Goal: Entertainment & Leisure: Consume media (video, audio)

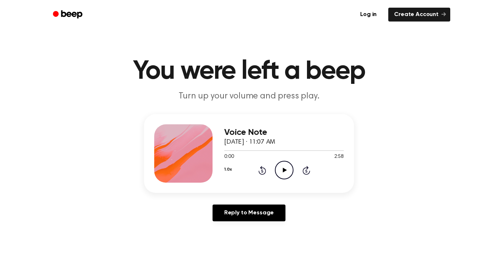
click at [282, 172] on icon "Play Audio" at bounding box center [284, 170] width 19 height 19
click at [259, 172] on icon at bounding box center [263, 170] width 8 height 9
click at [261, 172] on icon "Rewind 5 seconds" at bounding box center [262, 170] width 8 height 9
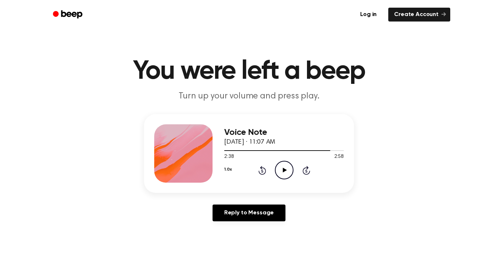
click at [261, 172] on icon "Rewind 5 seconds" at bounding box center [262, 170] width 8 height 9
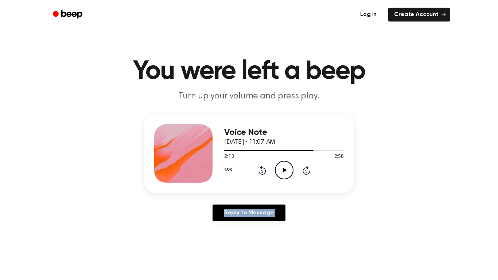
click at [261, 172] on icon "Rewind 5 seconds" at bounding box center [262, 170] width 8 height 9
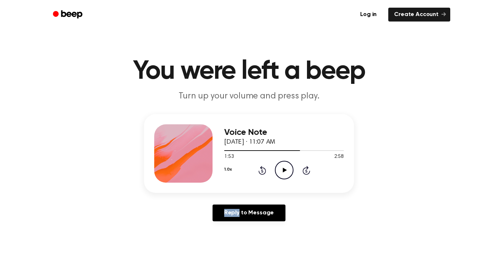
click at [261, 172] on icon "Rewind 5 seconds" at bounding box center [262, 170] width 8 height 9
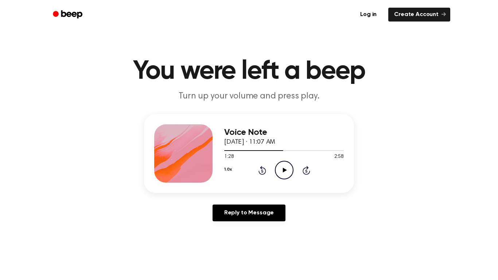
click at [261, 172] on icon "Rewind 5 seconds" at bounding box center [262, 170] width 8 height 9
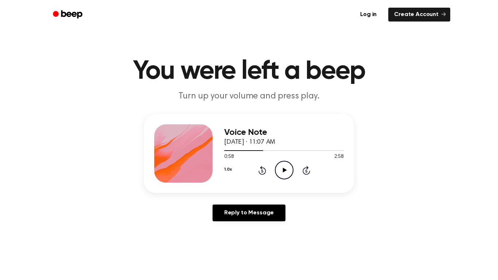
click at [260, 170] on icon "Rewind 5 seconds" at bounding box center [262, 170] width 8 height 9
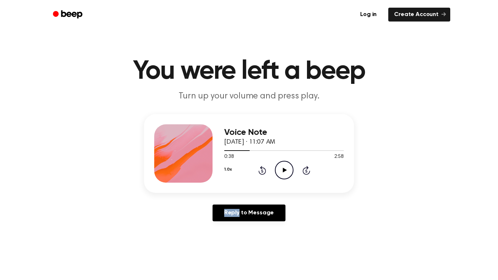
click at [260, 170] on icon "Rewind 5 seconds" at bounding box center [262, 170] width 8 height 9
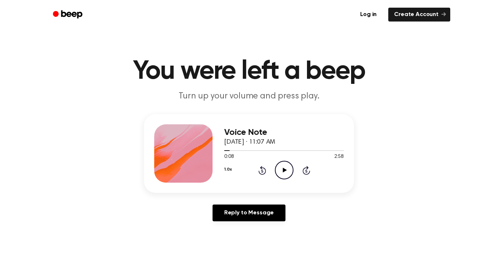
click at [260, 170] on icon "Rewind 5 seconds" at bounding box center [262, 170] width 8 height 9
click at [278, 168] on icon "Play Audio" at bounding box center [284, 170] width 19 height 19
click at [290, 169] on icon "Pause Audio" at bounding box center [284, 170] width 19 height 19
click at [260, 171] on icon "Rewind 5 seconds" at bounding box center [262, 170] width 8 height 9
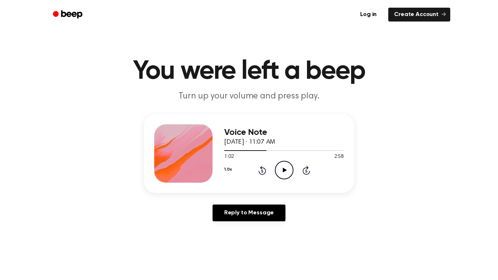
click at [260, 171] on icon "Rewind 5 seconds" at bounding box center [262, 170] width 8 height 9
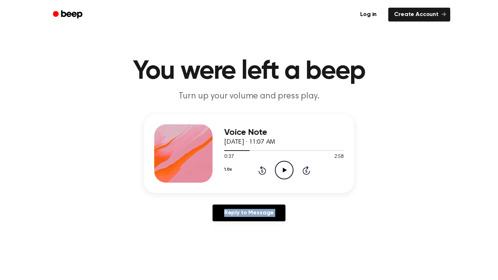
click at [260, 171] on icon "Rewind 5 seconds" at bounding box center [262, 170] width 8 height 9
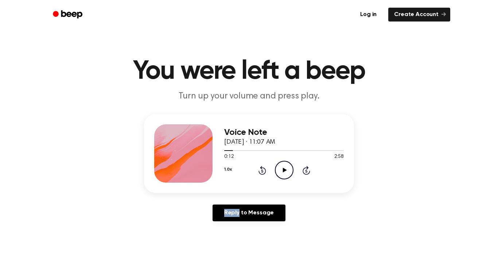
click at [260, 171] on icon "Rewind 5 seconds" at bounding box center [262, 170] width 8 height 9
click at [280, 170] on icon "Play Audio" at bounding box center [284, 170] width 19 height 19
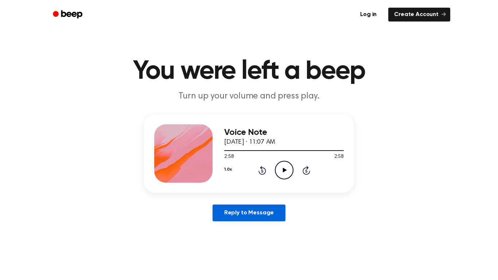
click at [231, 212] on link "Reply to Message" at bounding box center [249, 213] width 73 height 17
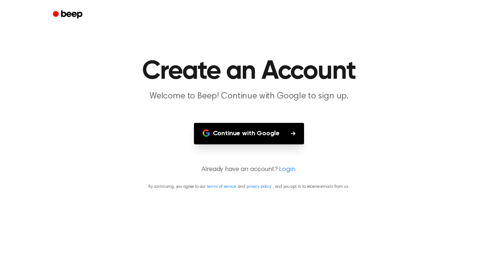
click at [168, 190] on p "By continuing, you agree to our terms of service and privacy policy , and you o…" at bounding box center [249, 186] width 481 height 7
click at [126, 167] on p "Already have an account? Login" at bounding box center [249, 170] width 481 height 10
click at [116, 102] on p "Welcome to Beep! Continue with Google to sign up." at bounding box center [249, 96] width 280 height 12
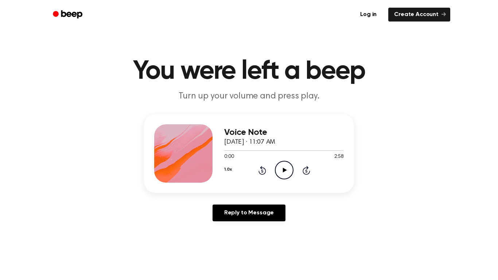
click at [285, 167] on icon "Play Audio" at bounding box center [284, 170] width 19 height 19
click at [285, 166] on icon "Pause Audio" at bounding box center [284, 170] width 19 height 19
click at [263, 167] on icon at bounding box center [263, 170] width 8 height 9
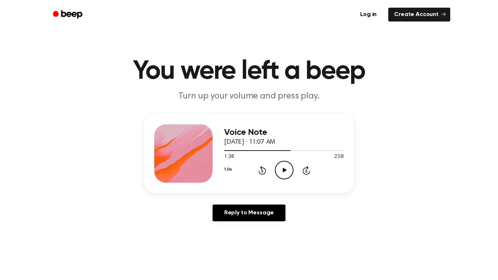
click at [263, 167] on icon at bounding box center [263, 170] width 8 height 9
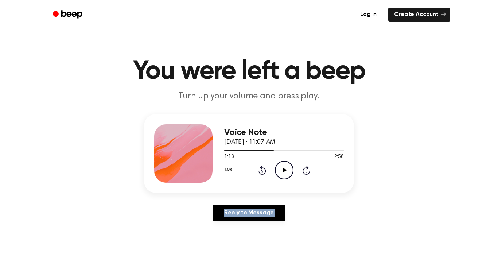
click at [263, 167] on icon at bounding box center [263, 170] width 8 height 9
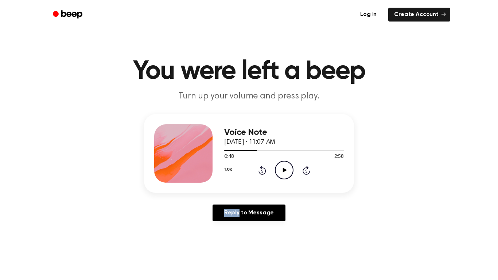
click at [263, 167] on icon at bounding box center [263, 170] width 8 height 9
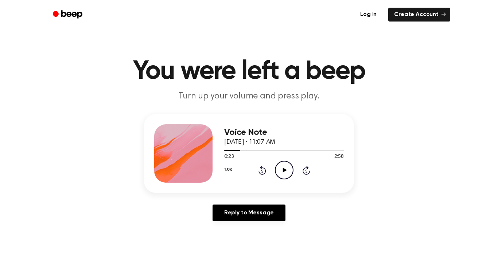
click at [263, 167] on icon at bounding box center [263, 170] width 8 height 9
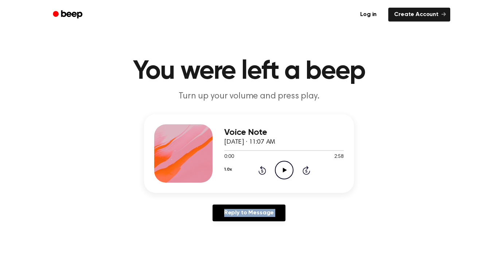
click at [263, 167] on icon at bounding box center [263, 170] width 8 height 9
click at [279, 168] on icon "Play Audio" at bounding box center [284, 170] width 19 height 19
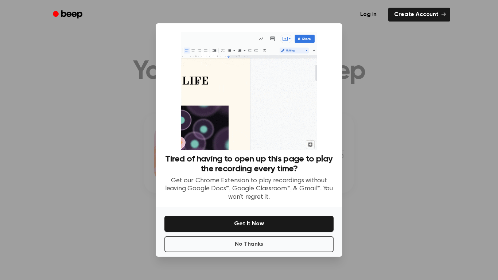
click at [404, 183] on div at bounding box center [249, 140] width 498 height 280
click at [266, 250] on button "No Thanks" at bounding box center [248, 244] width 169 height 16
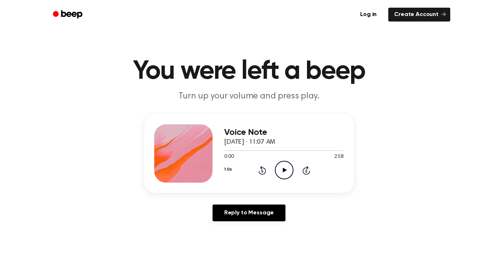
click at [279, 170] on icon "Play Audio" at bounding box center [284, 170] width 19 height 19
click at [278, 171] on icon "Pause Audio" at bounding box center [284, 170] width 19 height 19
click at [283, 169] on icon at bounding box center [285, 170] width 4 height 5
click at [280, 167] on icon "Pause Audio" at bounding box center [284, 170] width 19 height 19
click at [280, 165] on icon "Play Audio" at bounding box center [284, 170] width 19 height 19
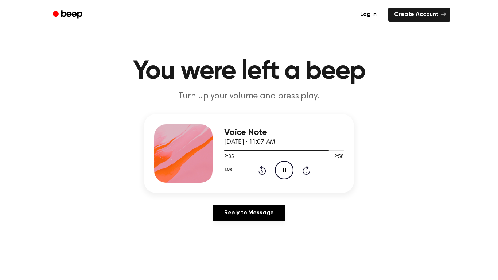
click at [264, 170] on icon "Rewind 5 seconds" at bounding box center [262, 170] width 8 height 9
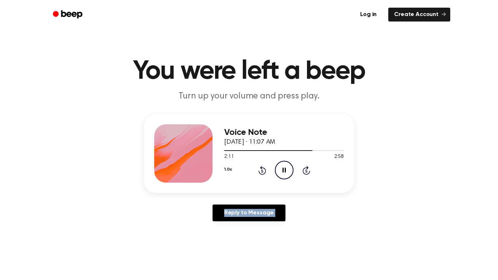
click at [264, 170] on icon "Rewind 5 seconds" at bounding box center [262, 170] width 8 height 9
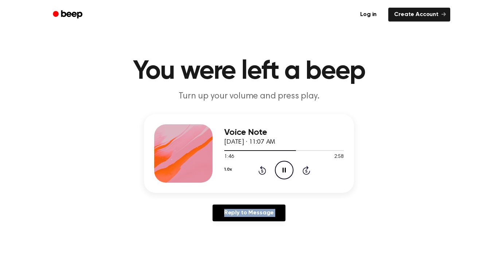
click at [264, 170] on icon "Rewind 5 seconds" at bounding box center [262, 170] width 8 height 9
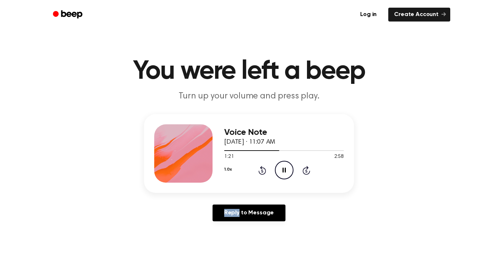
click at [264, 170] on icon "Rewind 5 seconds" at bounding box center [262, 170] width 8 height 9
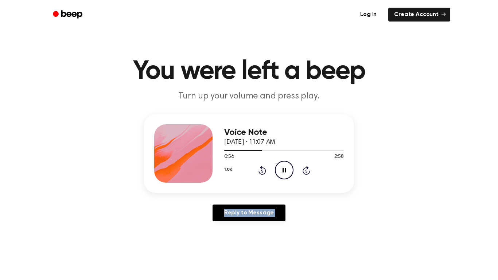
click at [264, 170] on icon "Rewind 5 seconds" at bounding box center [262, 170] width 8 height 9
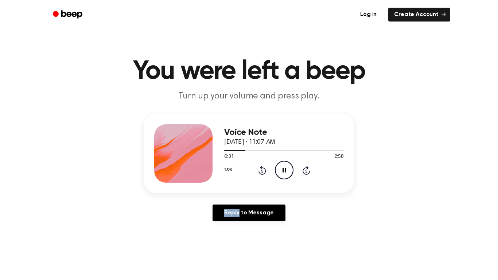
click at [264, 170] on icon "Rewind 5 seconds" at bounding box center [262, 170] width 8 height 9
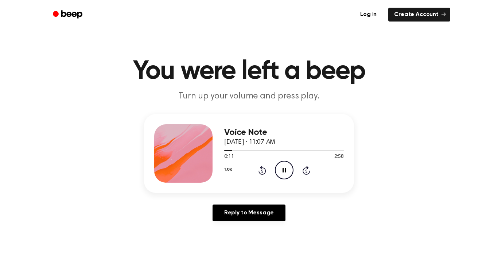
click at [264, 170] on icon "Rewind 5 seconds" at bounding box center [262, 170] width 8 height 9
